Goal: Information Seeking & Learning: Learn about a topic

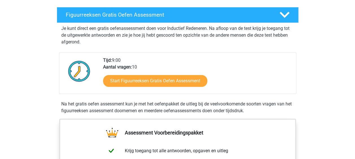
scroll to position [101, 0]
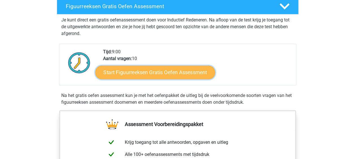
click at [162, 72] on link "Start Figuurreeksen Gratis Oefen Assessment" at bounding box center [155, 73] width 120 height 14
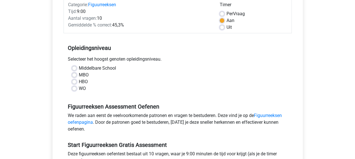
scroll to position [81, 0]
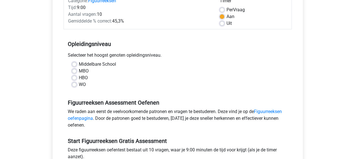
click at [79, 70] on label "MBO" at bounding box center [84, 71] width 10 height 7
click at [75, 70] on input "MBO" at bounding box center [74, 71] width 5 height 6
radio input "true"
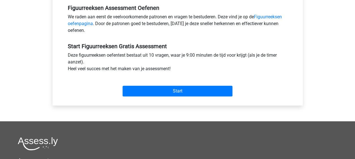
scroll to position [176, 0]
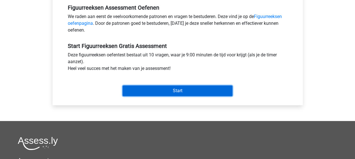
click at [185, 90] on input "Start" at bounding box center [178, 91] width 110 height 11
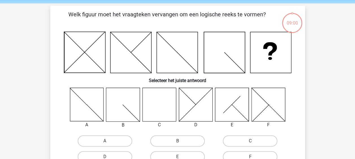
scroll to position [21, 0]
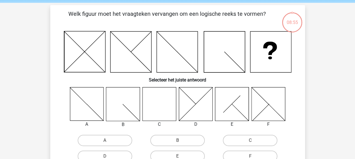
click at [166, 110] on icon at bounding box center [159, 104] width 34 height 34
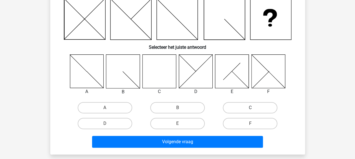
click at [241, 109] on label "C" at bounding box center [250, 107] width 55 height 11
click at [250, 109] on input "C" at bounding box center [252, 110] width 4 height 4
radio input "true"
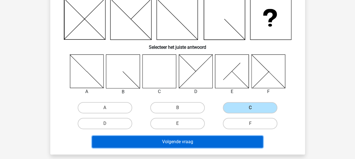
click at [186, 141] on button "Volgende vraag" at bounding box center [177, 142] width 171 height 12
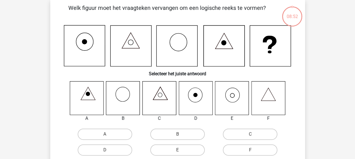
scroll to position [27, 0]
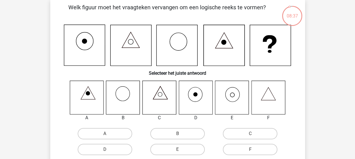
click at [197, 95] on icon at bounding box center [195, 94] width 4 height 4
click at [116, 150] on label "D" at bounding box center [105, 149] width 55 height 11
click at [109, 150] on input "D" at bounding box center [107, 152] width 4 height 4
radio input "true"
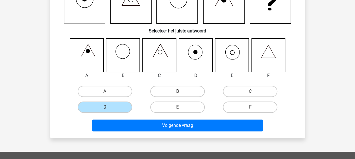
scroll to position [77, 0]
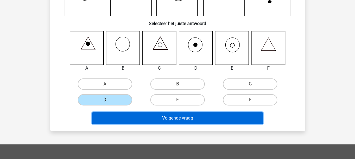
click at [200, 120] on button "Volgende vraag" at bounding box center [177, 118] width 171 height 12
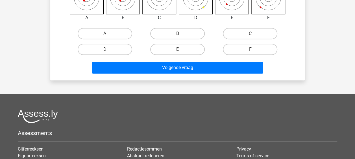
scroll to position [130, 0]
